Goal: Information Seeking & Learning: Learn about a topic

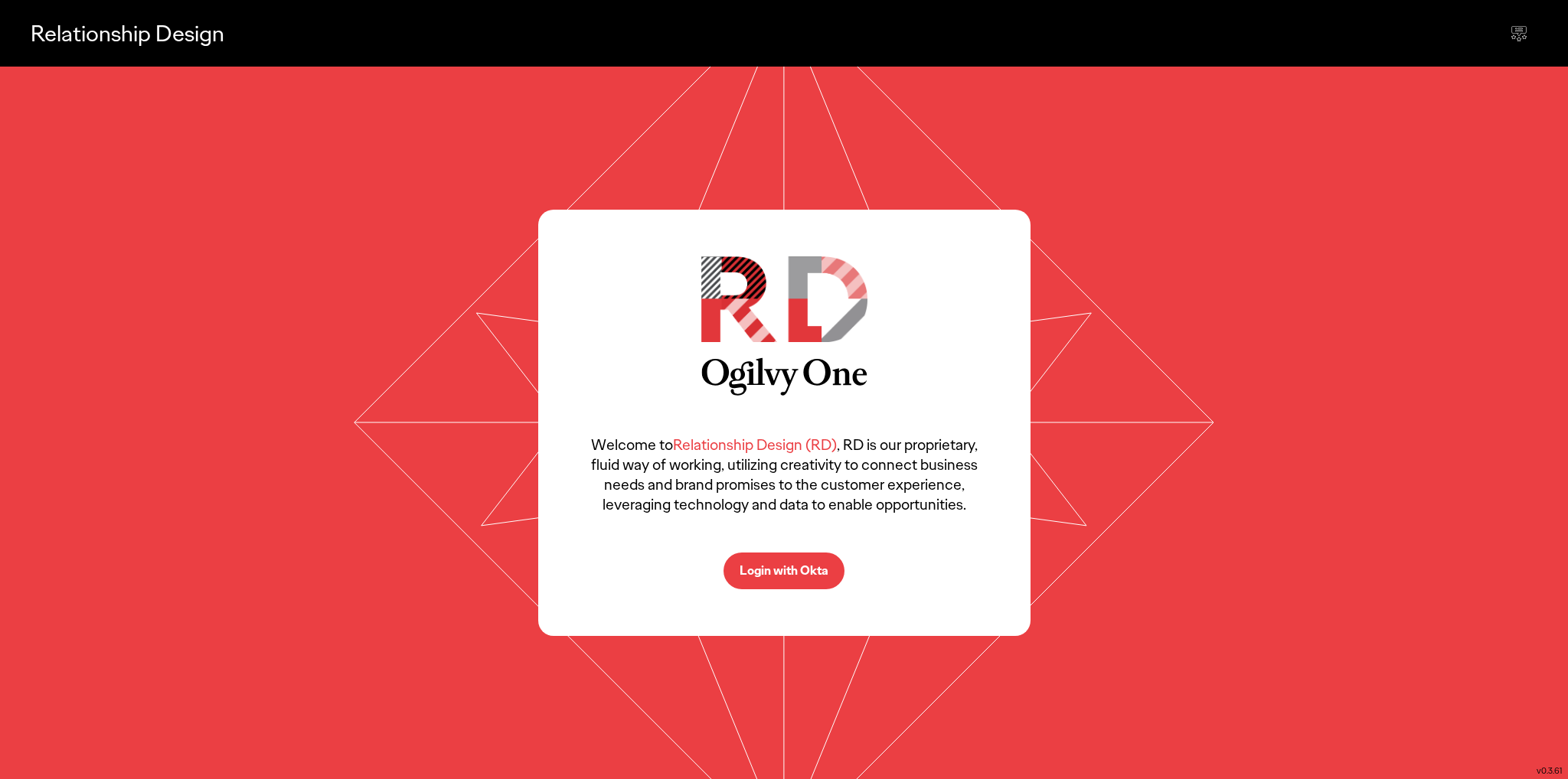
click at [799, 570] on p "Login with Okta" at bounding box center [784, 571] width 89 height 12
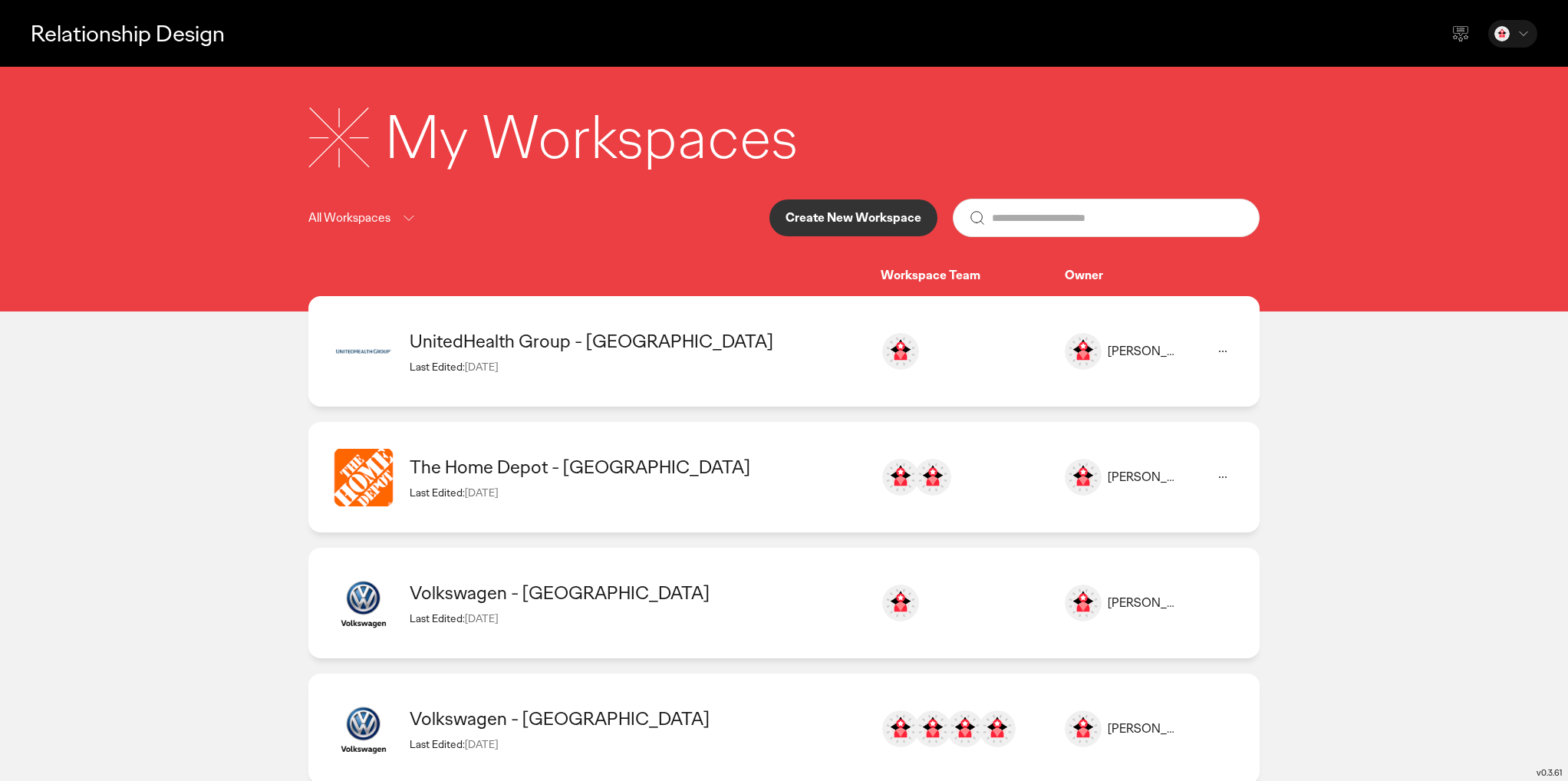
click at [658, 422] on div "UnitedHealth Group - [GEOGRAPHIC_DATA] Last Edited: [DATE] [PERSON_NAME] [PERSO…" at bounding box center [784, 477] width 952 height 111
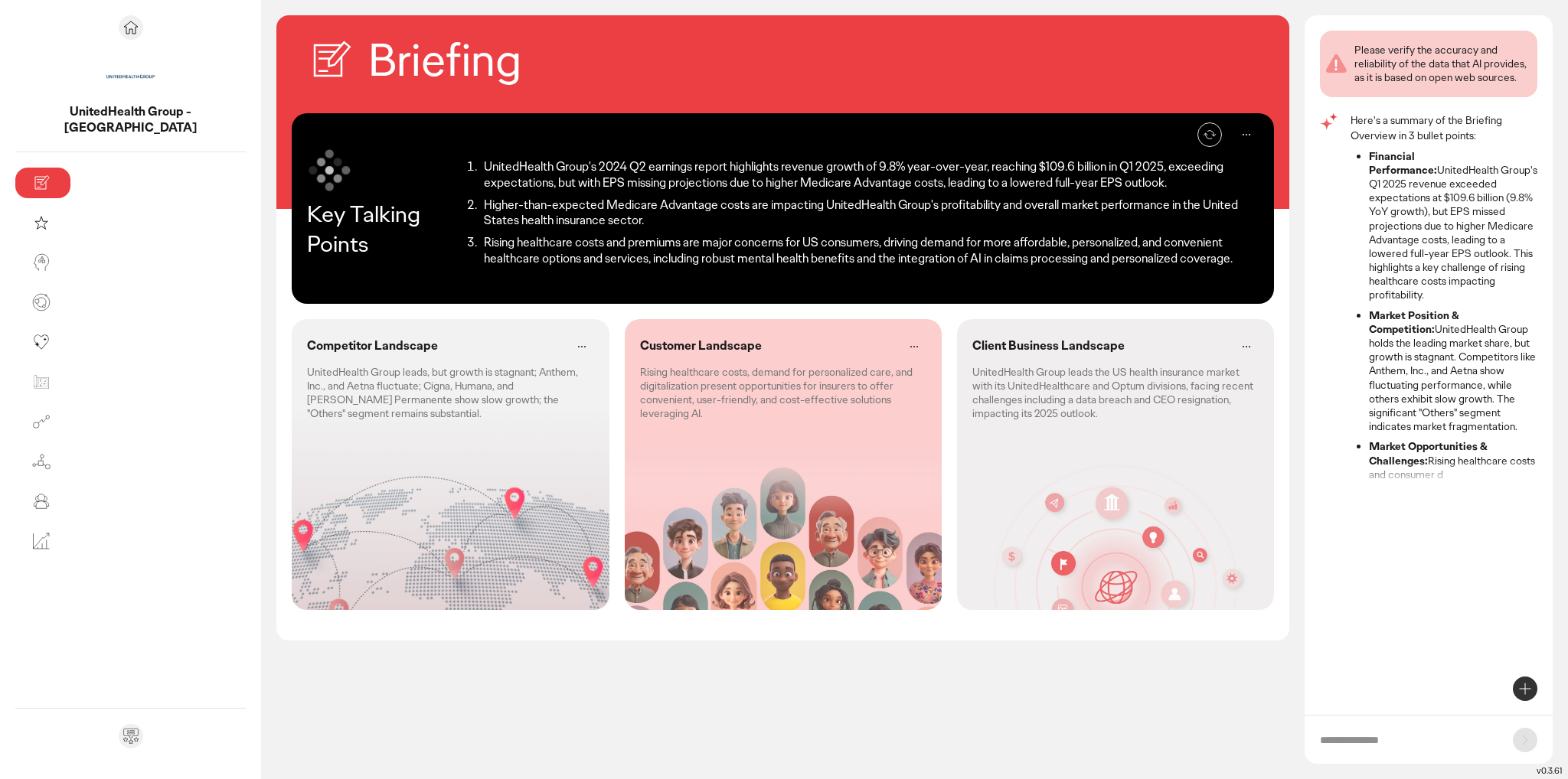
click at [414, 419] on div "Competitor Landscape UnitedHealth Group leads, but growth is stagnant; Anthem, …" at bounding box center [450, 464] width 317 height 291
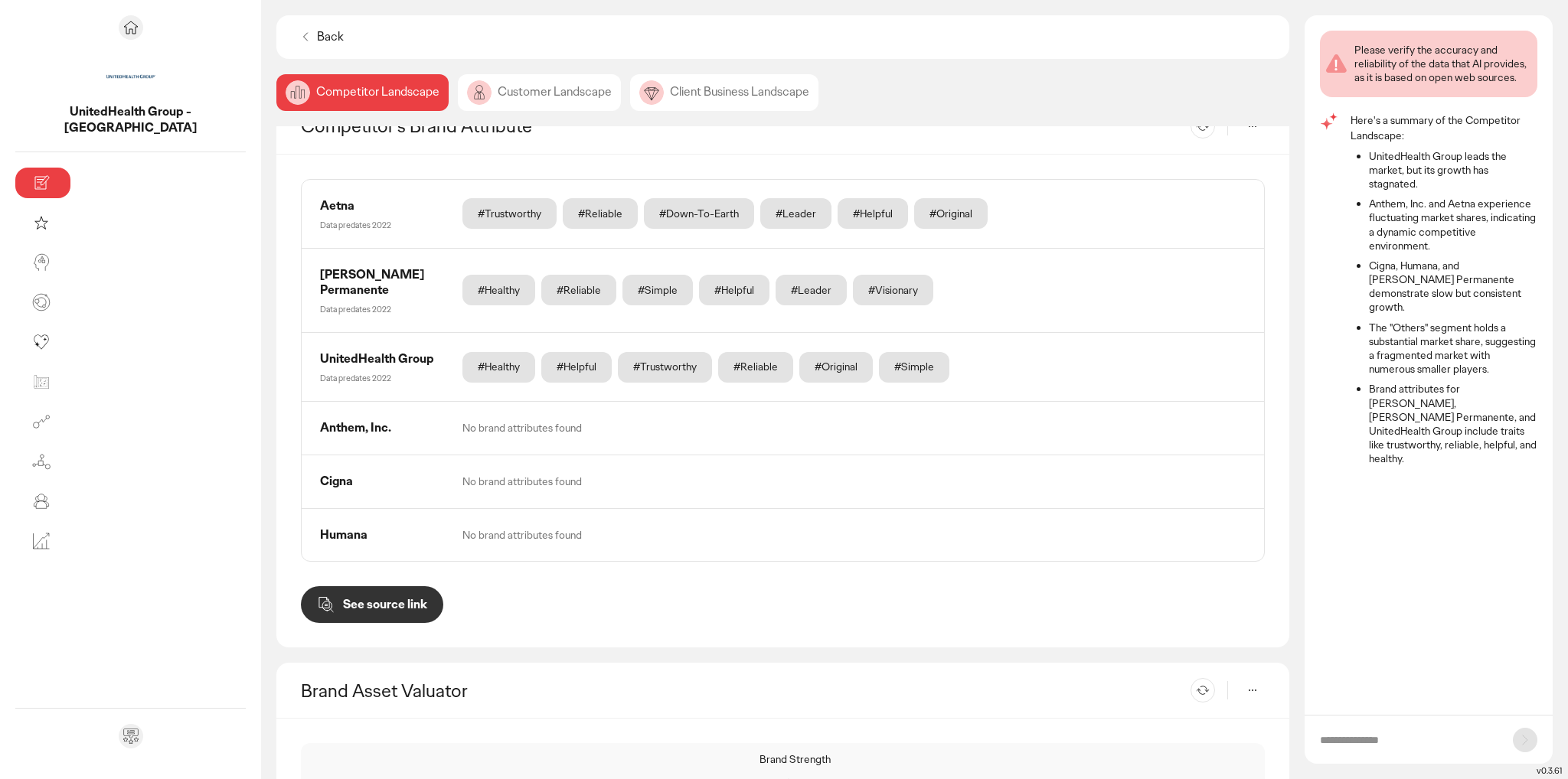
scroll to position [507, 0]
